Goal: Task Accomplishment & Management: Complete application form

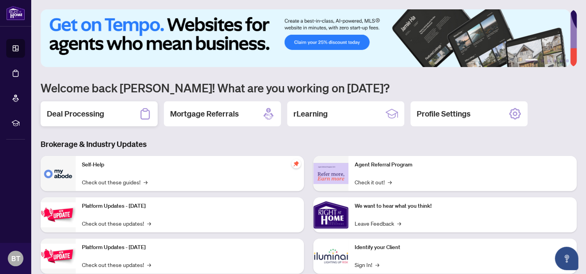
click at [84, 115] on h2 "Deal Processing" at bounding box center [75, 113] width 57 height 11
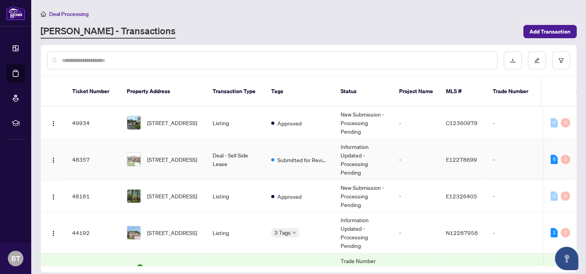
click at [225, 151] on td "Deal - Sell Side Lease" at bounding box center [235, 159] width 59 height 41
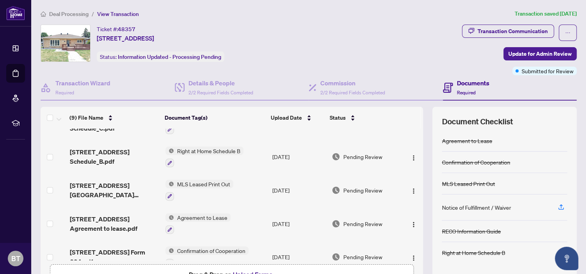
scroll to position [166, 0]
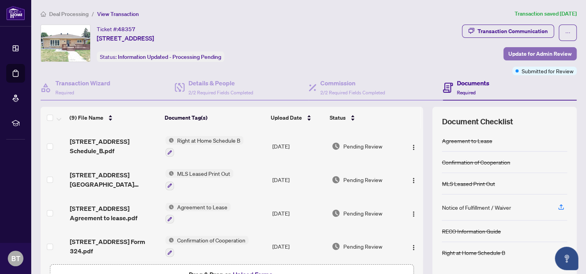
click at [514, 52] on span "Update for Admin Review" at bounding box center [539, 54] width 63 height 12
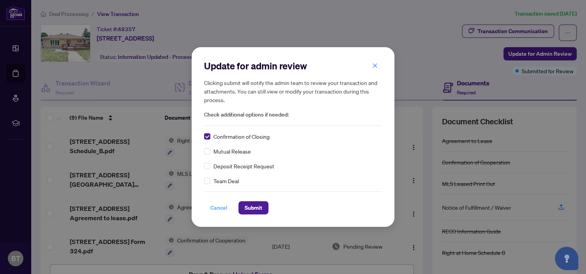
click at [218, 206] on span "Cancel" at bounding box center [218, 208] width 17 height 12
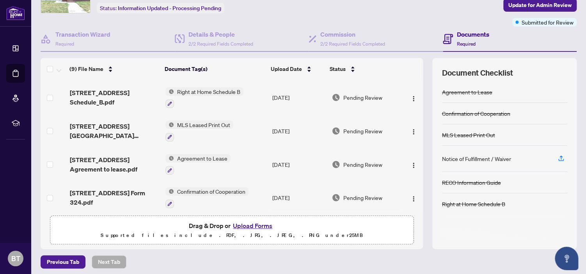
scroll to position [51, 0]
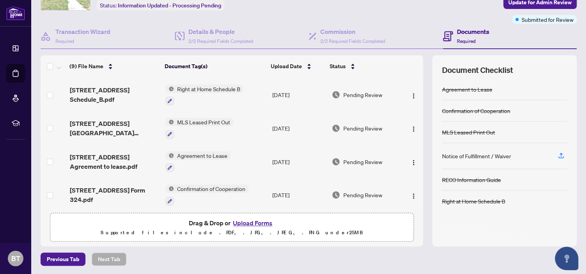
click at [264, 222] on button "Upload Forms" at bounding box center [253, 223] width 44 height 10
click at [256, 223] on button "Upload Forms" at bounding box center [253, 223] width 44 height 10
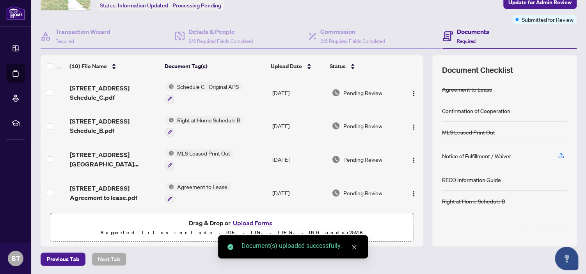
scroll to position [0, 0]
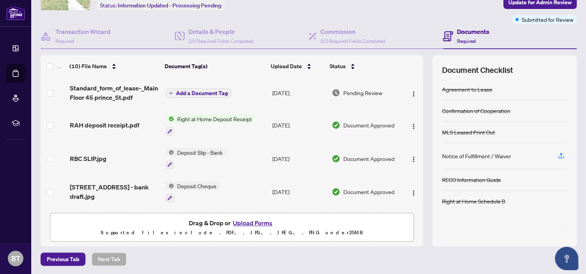
click at [211, 92] on span "Add a Document Tag" at bounding box center [202, 92] width 52 height 5
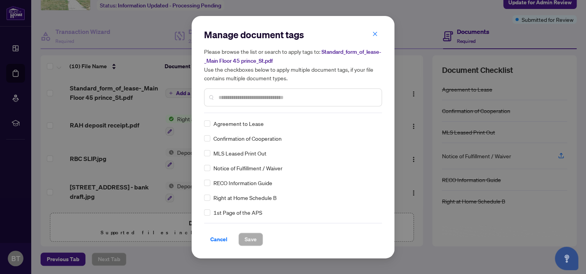
click at [222, 110] on div "Manage document tags Please browse the list or search to apply tags to: Standar…" at bounding box center [293, 70] width 178 height 85
click at [223, 96] on input "text" at bounding box center [296, 97] width 157 height 9
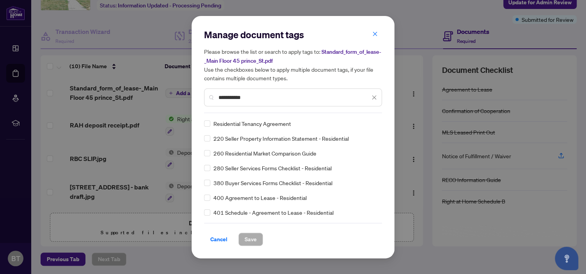
type input "**********"
click at [248, 239] on span "Save" at bounding box center [251, 239] width 12 height 12
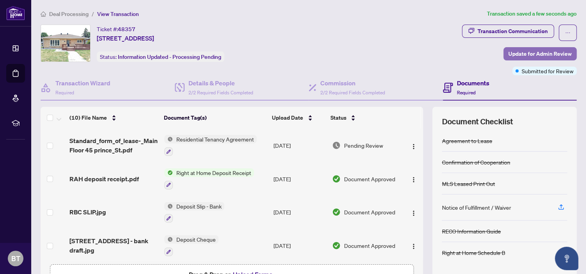
click at [520, 55] on span "Update for Admin Review" at bounding box center [539, 54] width 63 height 12
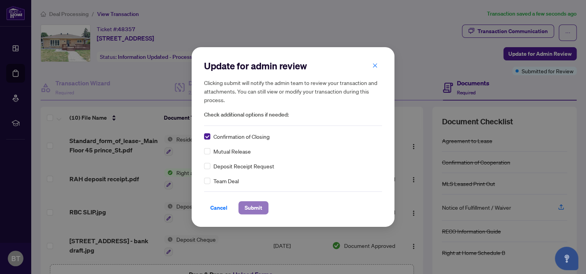
click at [259, 208] on span "Submit" at bounding box center [254, 208] width 18 height 12
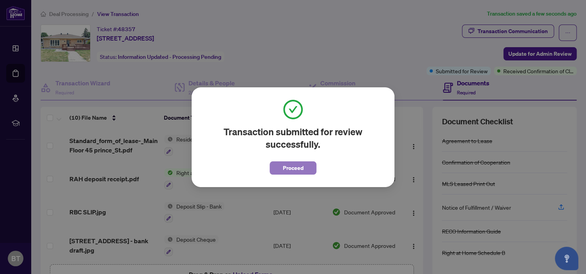
click at [296, 170] on span "Proceed" at bounding box center [293, 168] width 21 height 12
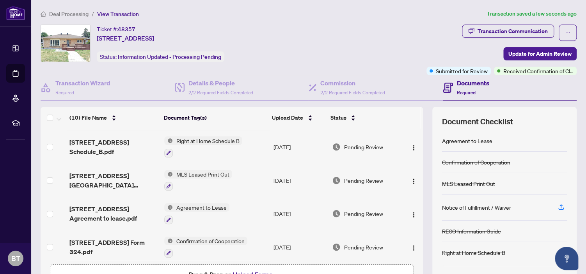
scroll to position [4, 0]
